Goal: Check status: Check status

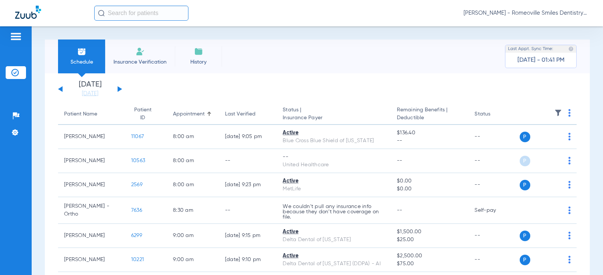
click at [150, 12] on input "text" at bounding box center [141, 13] width 94 height 15
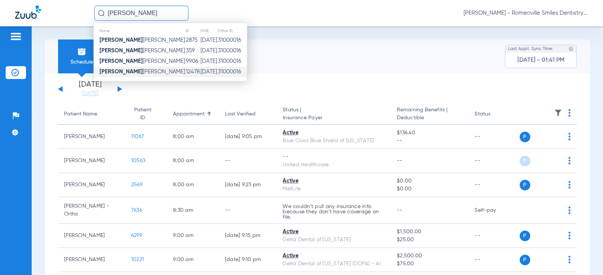
type input "[PERSON_NAME]"
click at [125, 75] on span "Desiree Muns" at bounding box center [142, 72] width 86 height 6
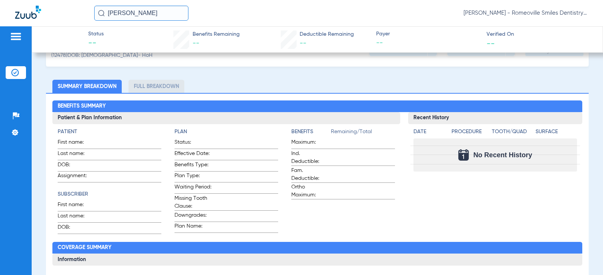
scroll to position [80, 0]
